Goal: Transaction & Acquisition: Book appointment/travel/reservation

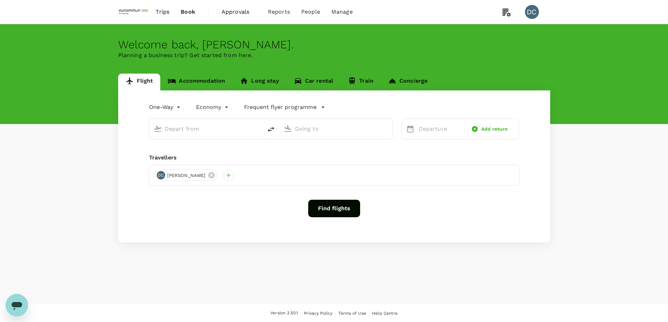
type input "roundtrip"
type input "Singapore Changi (SIN)"
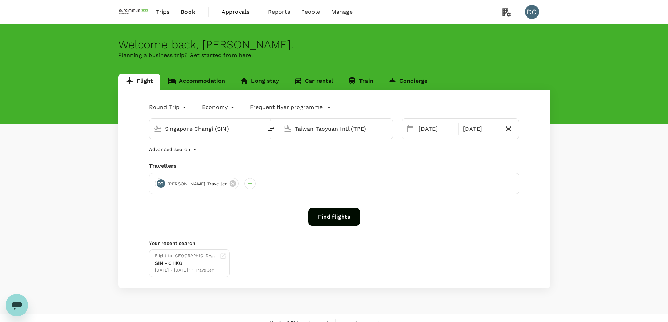
click at [301, 129] on input "Taiwan Taoyuan Intl (TPE)" at bounding box center [336, 128] width 83 height 11
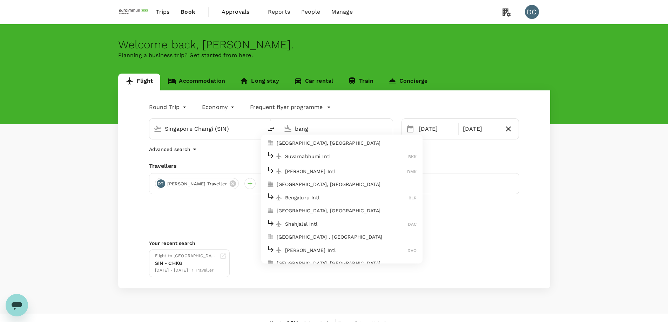
click at [313, 157] on p "Suvarnabhumi Intl" at bounding box center [346, 156] width 123 height 7
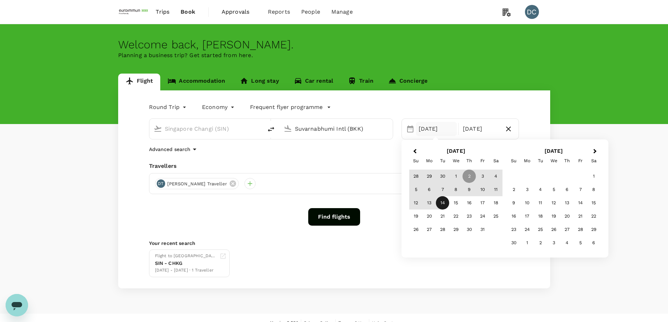
type input "Suvarnabhumi Intl (BKK)"
click at [444, 128] on div "[DATE]" at bounding box center [436, 129] width 41 height 14
click at [415, 150] on span "Previous Month" at bounding box center [415, 152] width 0 height 8
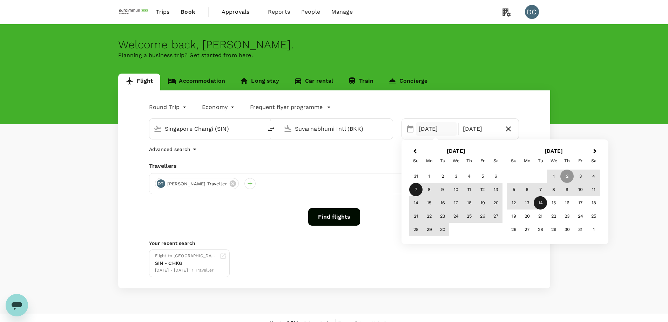
click at [410, 192] on div "7" at bounding box center [415, 189] width 13 height 13
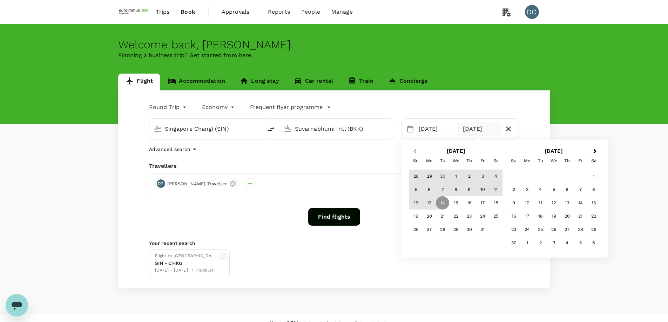
click at [415, 149] on button "Previous Month" at bounding box center [413, 151] width 11 height 11
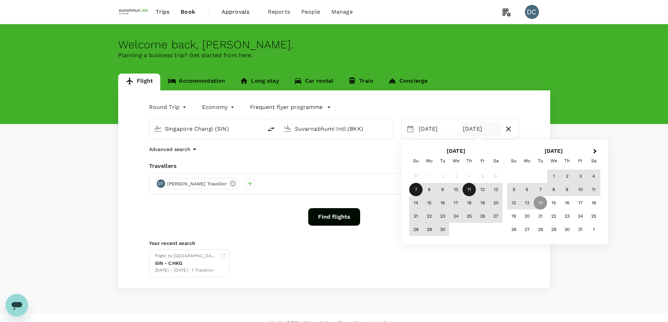
click at [465, 187] on div "11" at bounding box center [468, 189] width 13 height 13
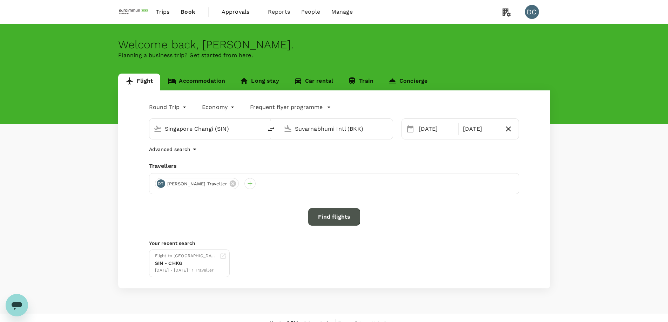
click at [314, 217] on button "Find flights" at bounding box center [334, 217] width 52 height 18
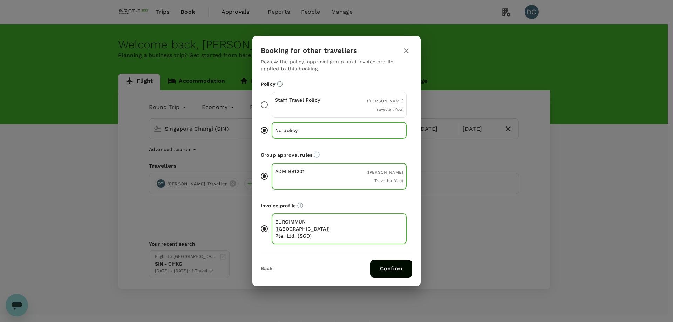
click at [278, 113] on div "Staff Travel Policy" at bounding box center [307, 104] width 64 height 17
click at [272, 112] on input "Staff Travel Policy ( [PERSON_NAME], You )" at bounding box center [264, 104] width 15 height 15
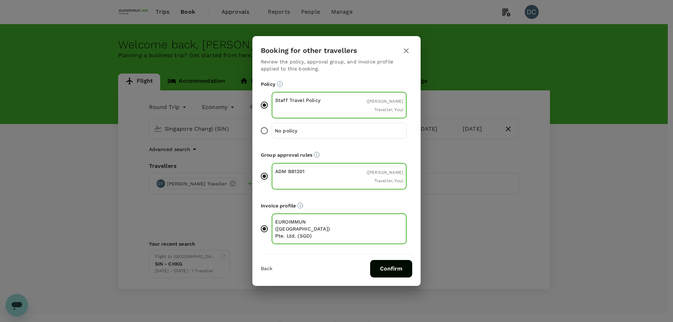
click at [351, 221] on div "EUROIMMUN ([GEOGRAPHIC_DATA]) Pte. Ltd. (SGD)" at bounding box center [339, 228] width 135 height 31
click at [272, 221] on input "EUROIMMUN ([GEOGRAPHIC_DATA]) Pte. Ltd. (SGD)" at bounding box center [264, 228] width 15 height 15
click at [392, 260] on button "Confirm" at bounding box center [391, 269] width 42 height 18
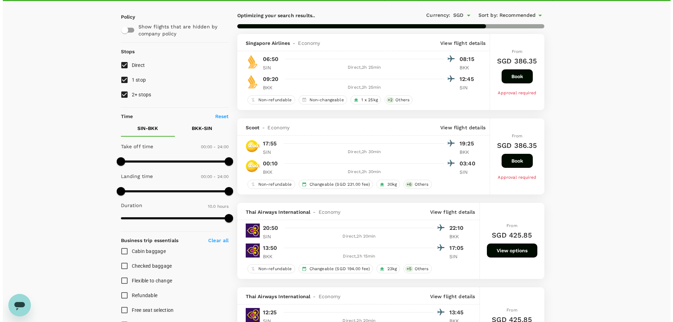
scroll to position [35, 0]
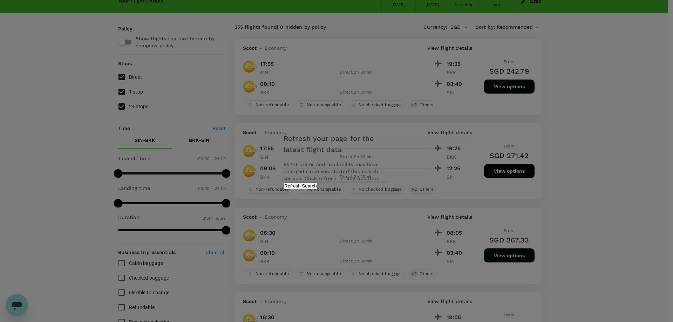
click at [318, 189] on button "Refresh Search" at bounding box center [301, 186] width 34 height 7
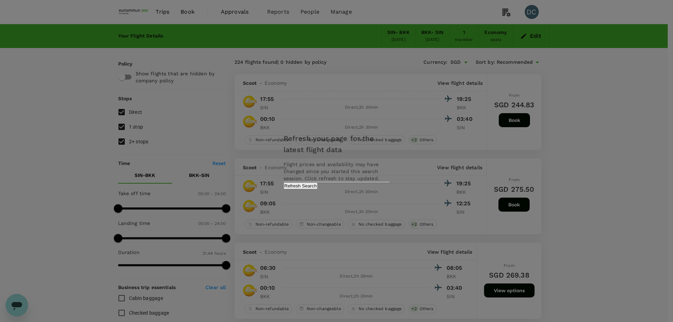
click at [318, 189] on button "Refresh Search" at bounding box center [301, 186] width 34 height 7
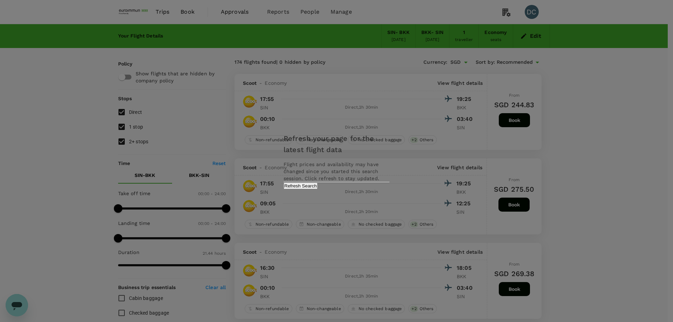
click at [318, 189] on button "Refresh Search" at bounding box center [301, 186] width 34 height 7
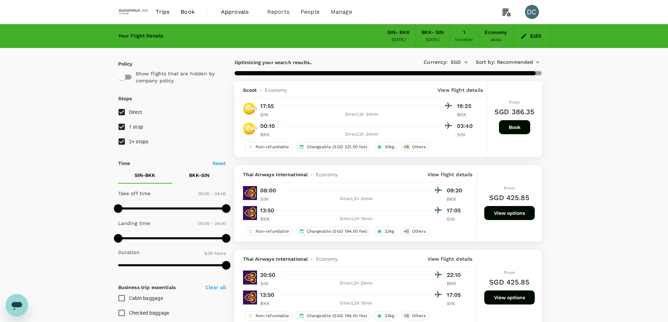
type input "1304"
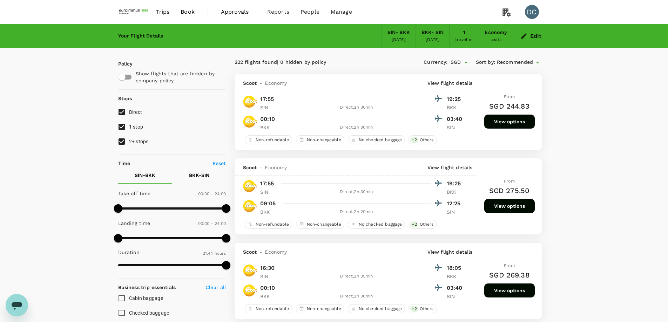
click at [121, 127] on input "1 stop" at bounding box center [121, 127] width 15 height 15
checkbox input "false"
click at [121, 139] on input "2+ stops" at bounding box center [121, 141] width 15 height 15
checkbox input "false"
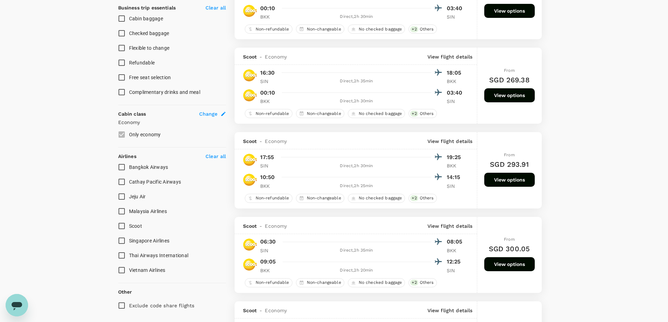
scroll to position [280, 0]
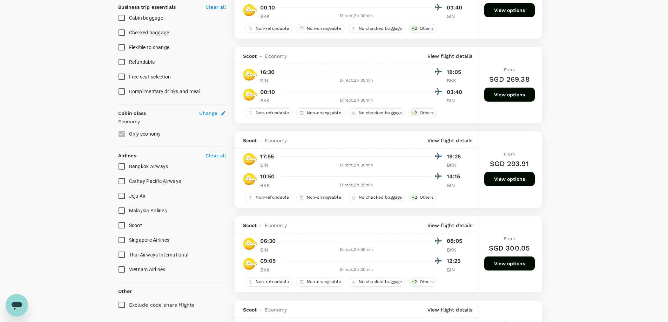
type input "SGD"
click at [121, 224] on input "Scoot" at bounding box center [121, 225] width 15 height 15
checkbox input "true"
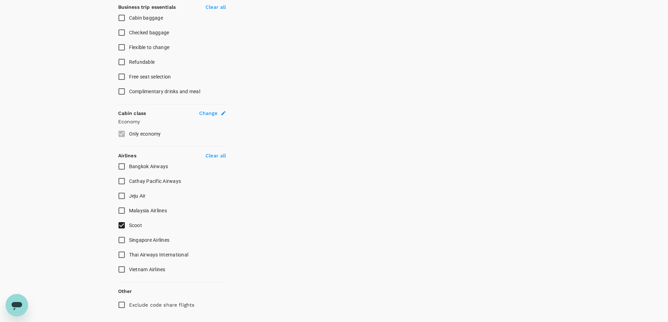
click at [122, 240] on input "Singapore Airlines" at bounding box center [121, 240] width 15 height 15
checkbox input "true"
click at [121, 254] on input "Thai Airways International" at bounding box center [121, 254] width 15 height 15
checkbox input "true"
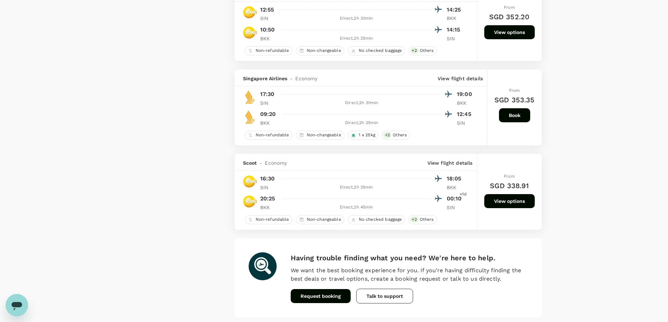
scroll to position [1583, 0]
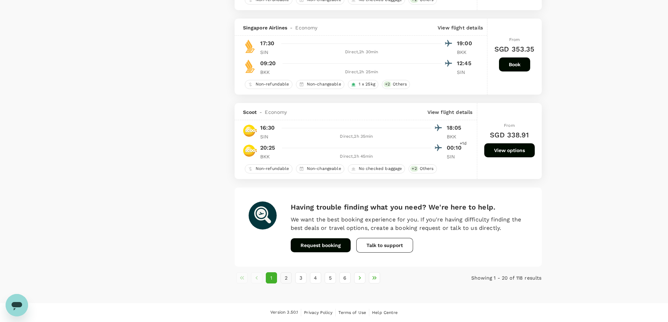
click at [282, 279] on button "2" at bounding box center [285, 277] width 11 height 11
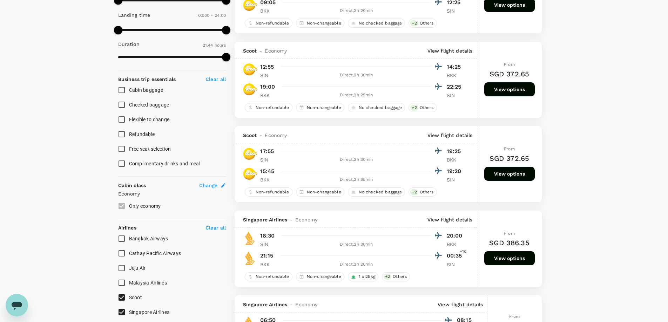
scroll to position [280, 0]
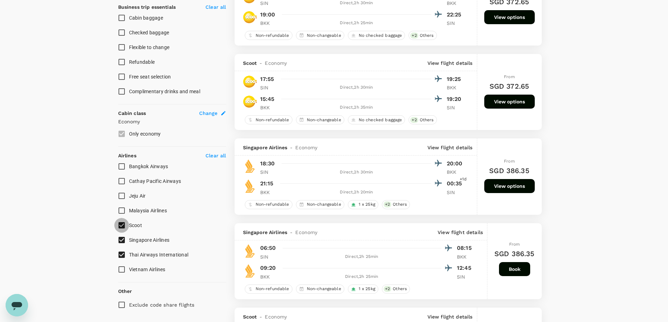
click at [122, 225] on input "Scoot" at bounding box center [121, 225] width 15 height 15
checkbox input "false"
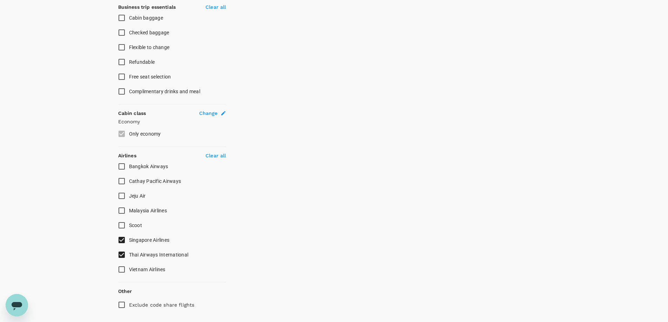
checkbox input "false"
checkbox input "true"
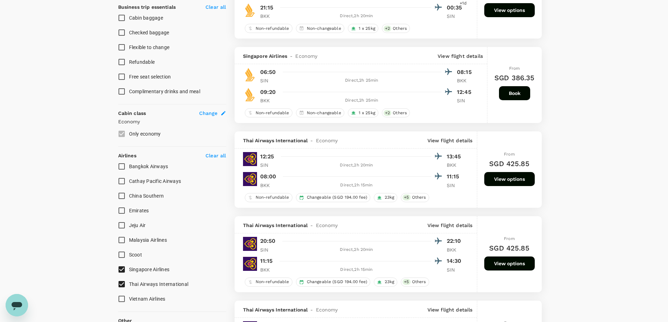
click at [121, 284] on input "Thai Airways International" at bounding box center [121, 284] width 15 height 15
checkbox input "false"
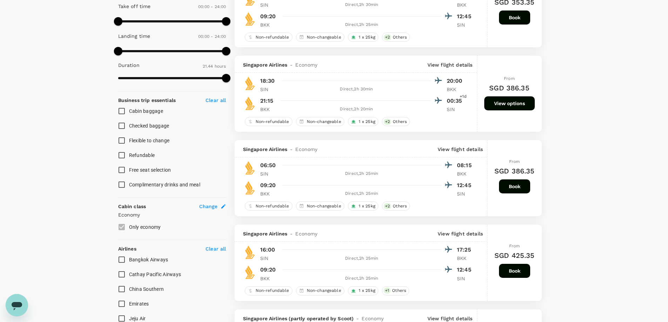
scroll to position [140, 0]
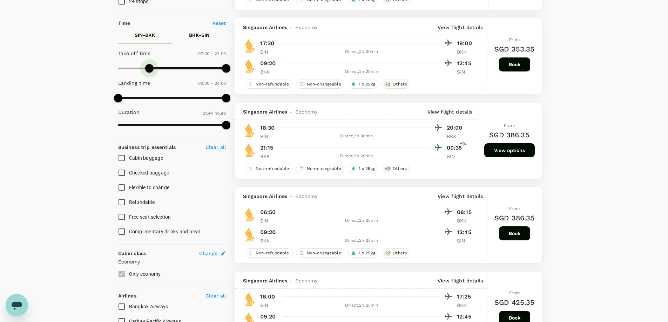
type input "390"
drag, startPoint x: 117, startPoint y: 67, endPoint x: 146, endPoint y: 67, distance: 28.7
click at [146, 67] on span at bounding box center [147, 68] width 8 height 8
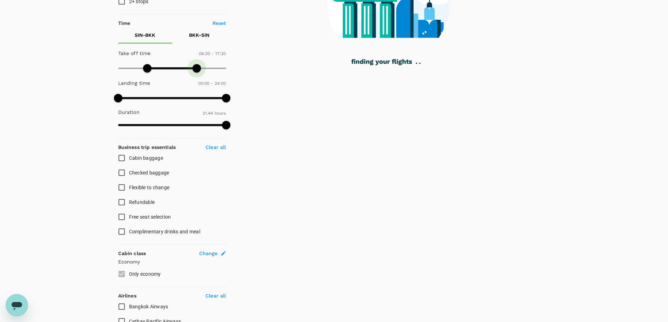
type input "1020"
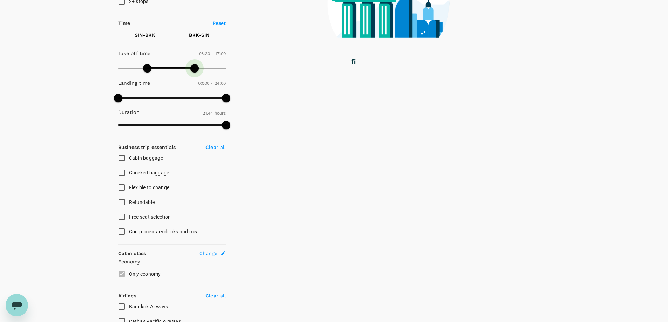
drag, startPoint x: 227, startPoint y: 68, endPoint x: 195, endPoint y: 68, distance: 31.9
click at [195, 68] on span at bounding box center [194, 68] width 8 height 8
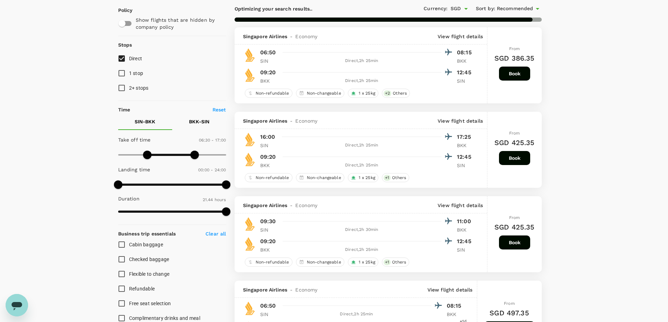
scroll to position [70, 0]
